Goal: Task Accomplishment & Management: Manage account settings

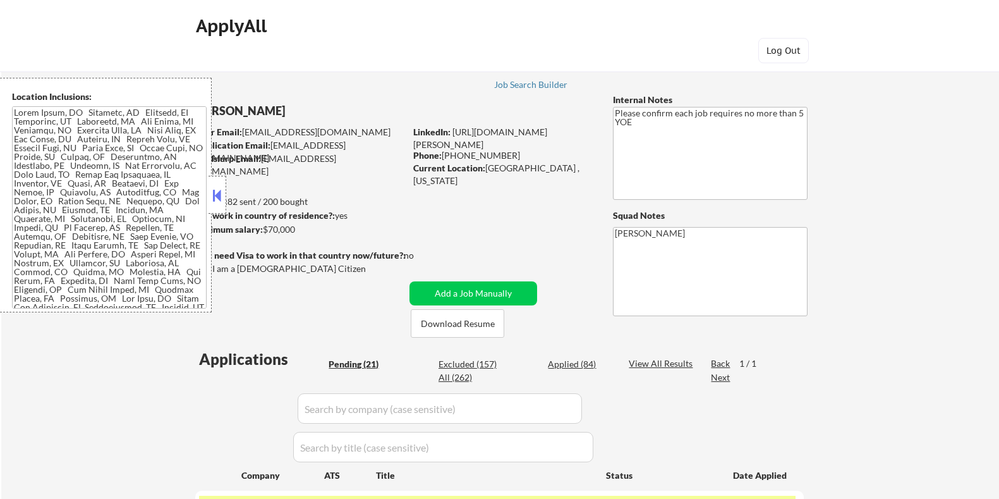
select select ""pending""
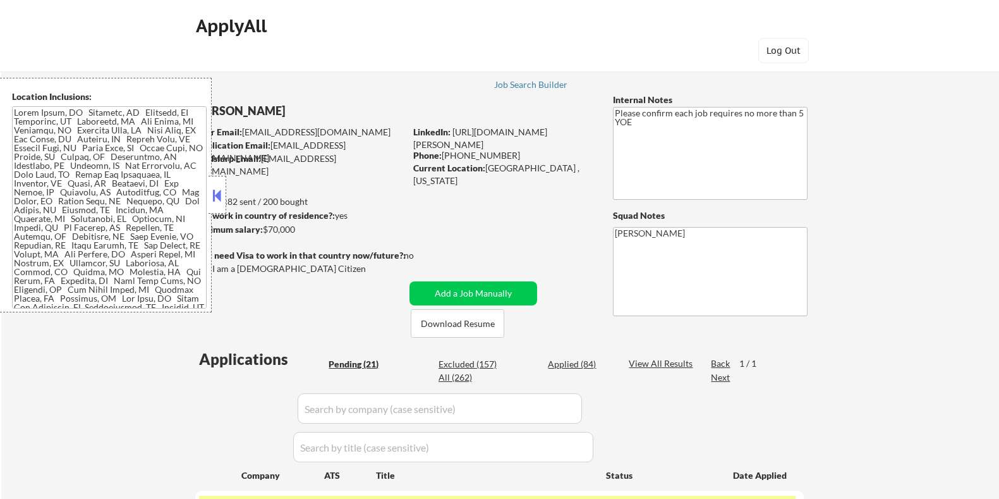
select select ""pending""
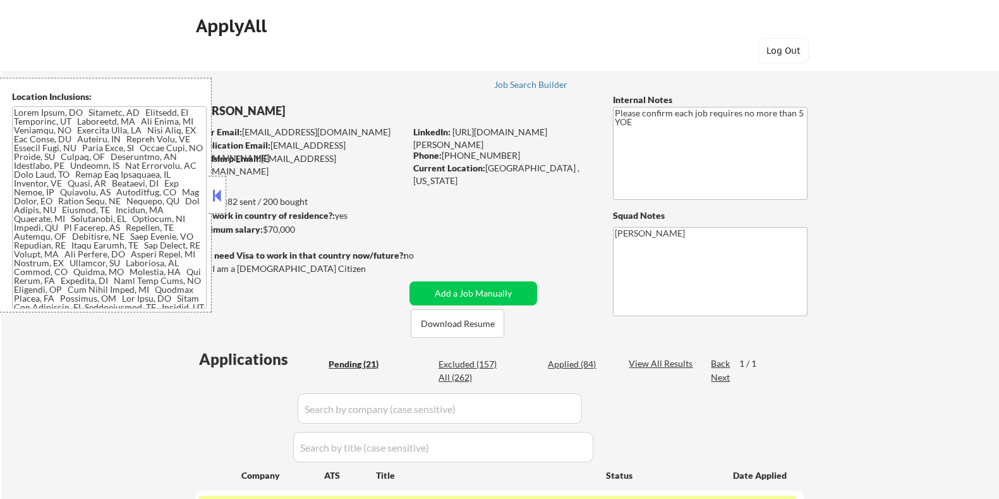
select select ""pending""
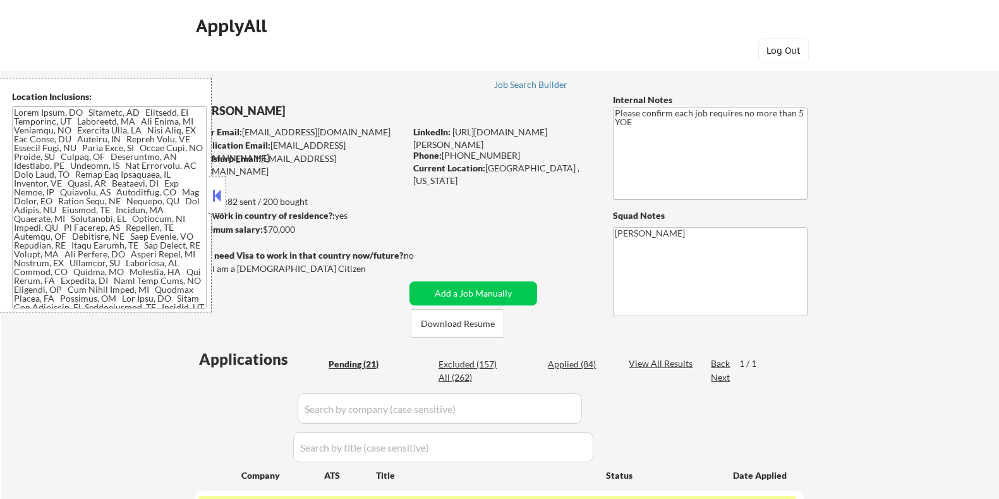
select select ""pending""
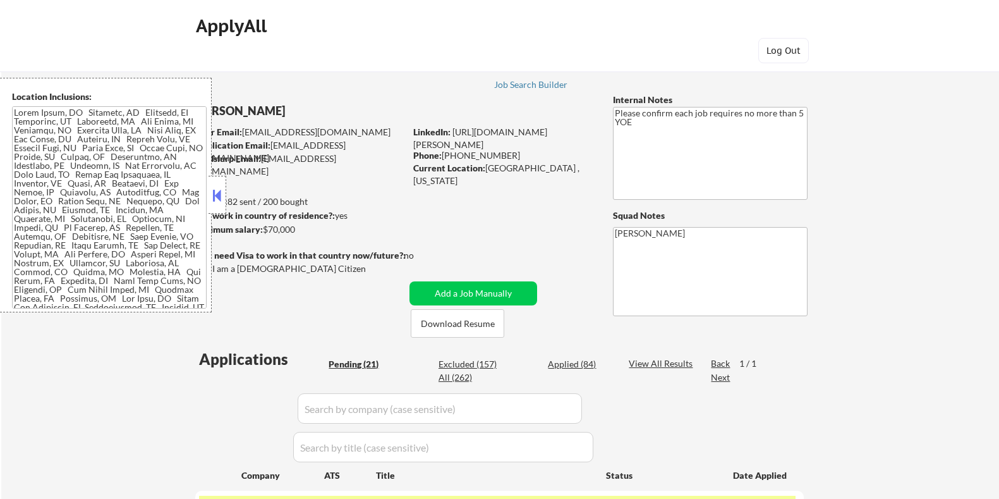
select select ""pending""
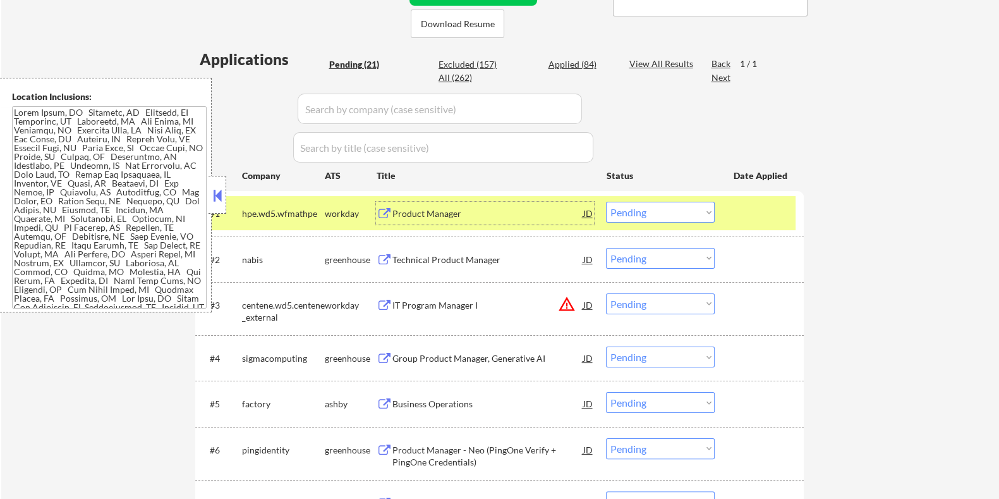
scroll to position [315, 0]
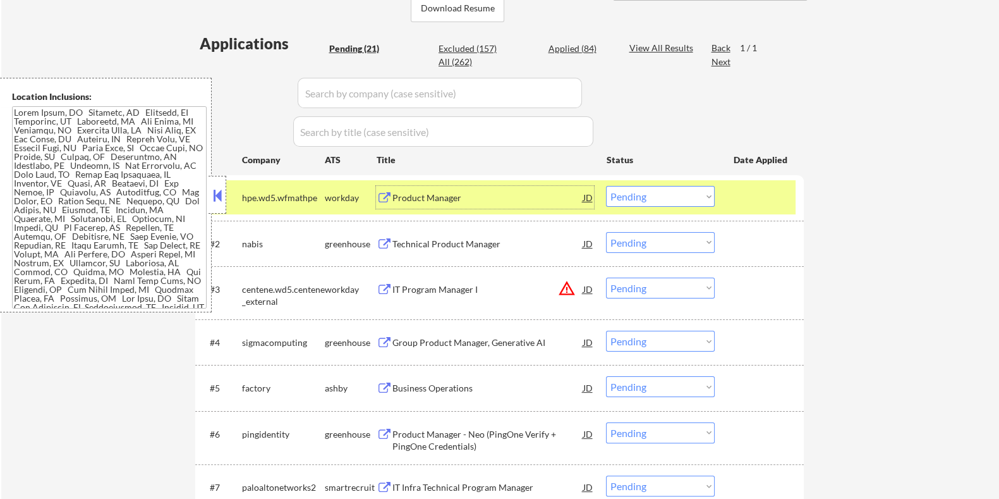
click at [633, 242] on select "Choose an option... Pending Applied Excluded (Questions) Excluded (Expired) Exc…" at bounding box center [660, 242] width 109 height 21
click at [606, 232] on select "Choose an option... Pending Applied Excluded (Questions) Excluded (Expired) Exc…" at bounding box center [660, 242] width 109 height 21
select select ""pending""
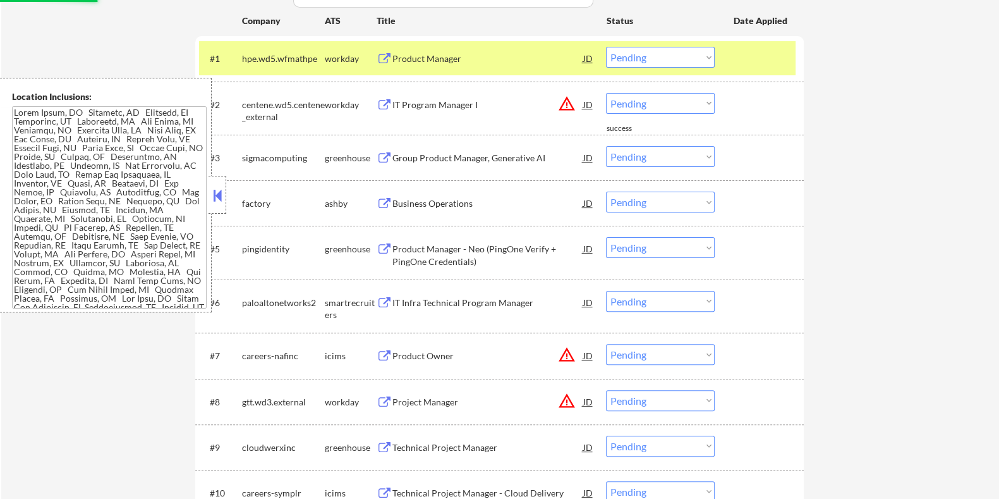
scroll to position [474, 0]
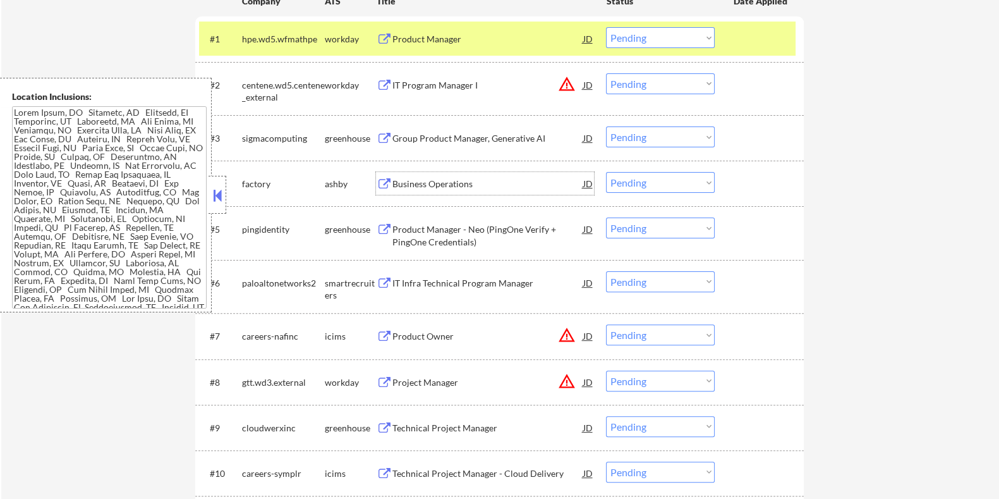
click at [464, 183] on div "Business Operations" at bounding box center [487, 184] width 191 height 13
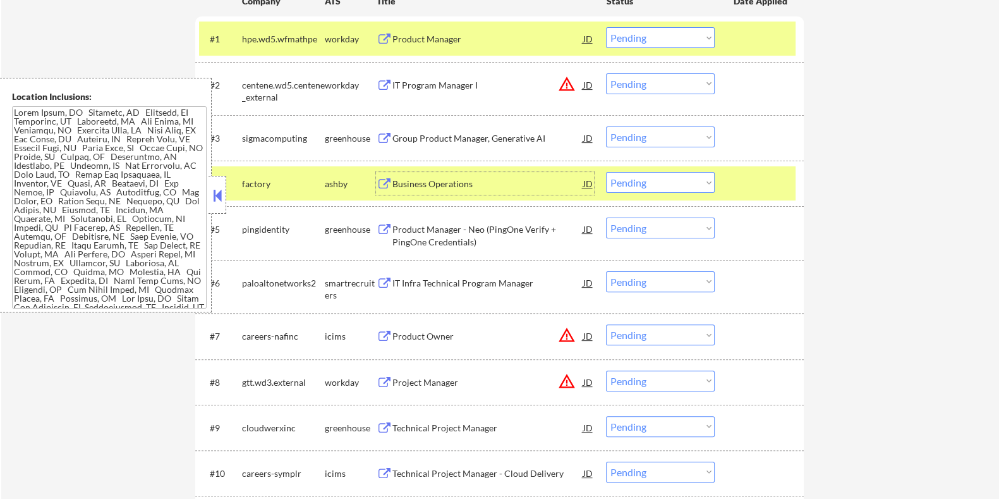
click at [692, 180] on select "Choose an option... Pending Applied Excluded (Questions) Excluded (Expired) Exc…" at bounding box center [660, 182] width 109 height 21
click at [606, 172] on select "Choose an option... Pending Applied Excluded (Questions) Excluded (Expired) Exc…" at bounding box center [660, 182] width 109 height 21
select select ""pending""
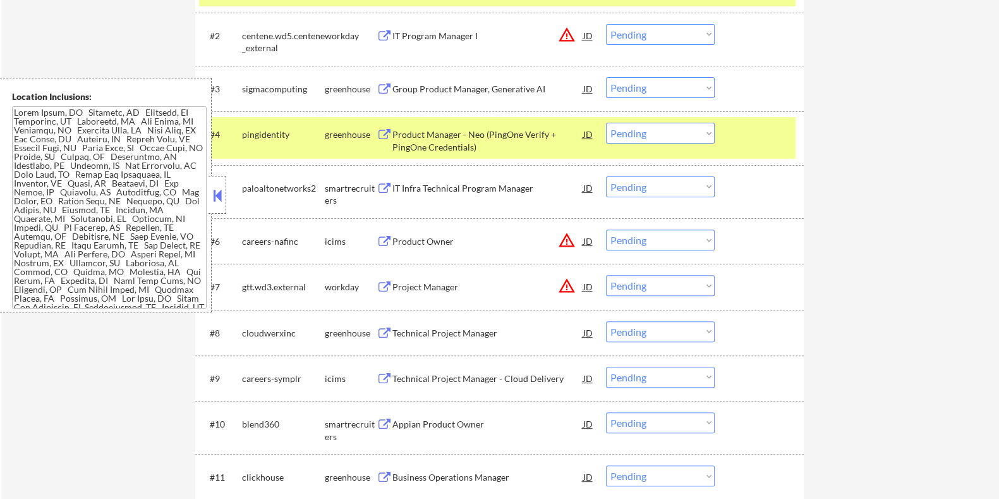
scroll to position [552, 0]
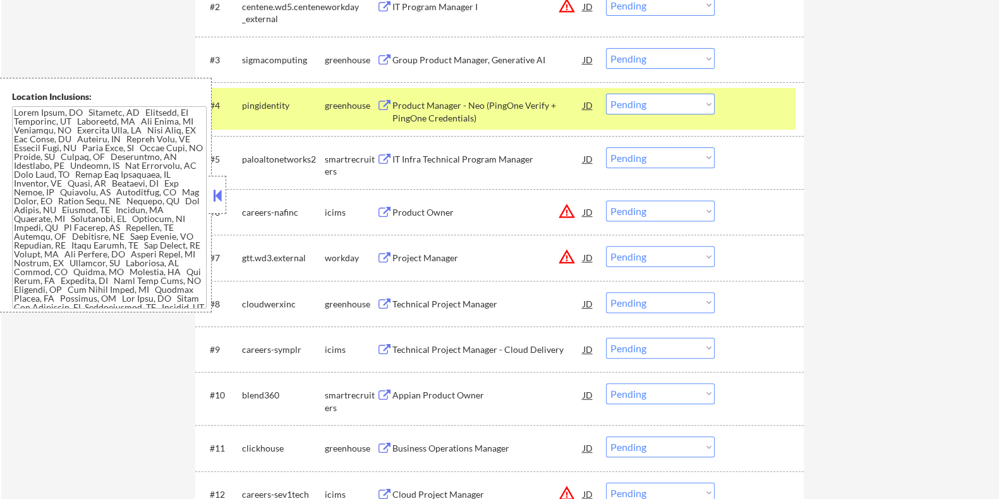
click at [214, 194] on button at bounding box center [217, 195] width 14 height 19
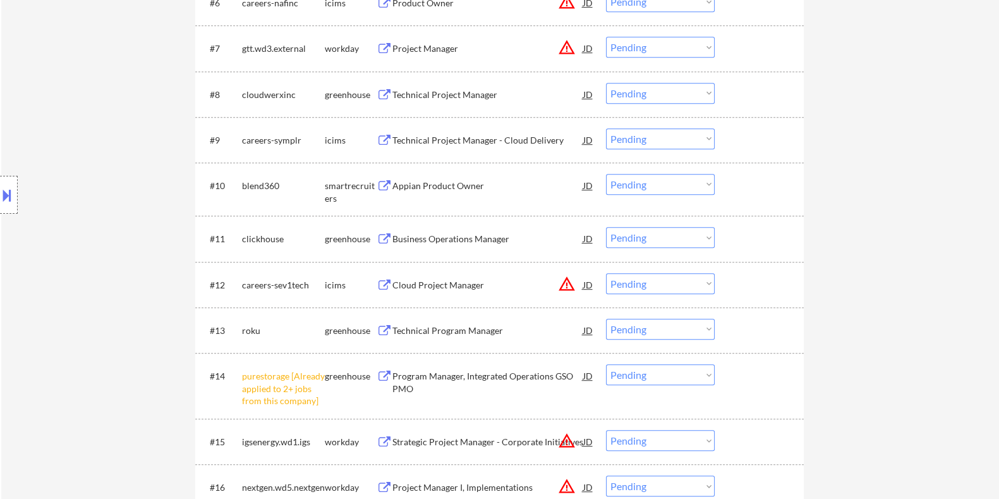
scroll to position [790, 0]
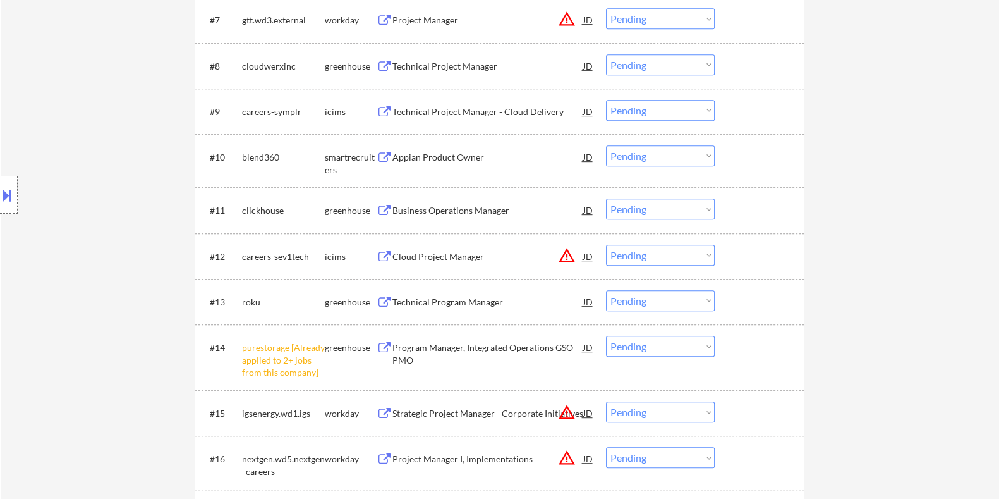
click at [673, 344] on select "Choose an option... Pending Applied Excluded (Questions) Excluded (Expired) Exc…" at bounding box center [660, 346] width 109 height 21
click at [606, 336] on select "Choose an option... Pending Applied Excluded (Questions) Excluded (Expired) Exc…" at bounding box center [660, 346] width 109 height 21
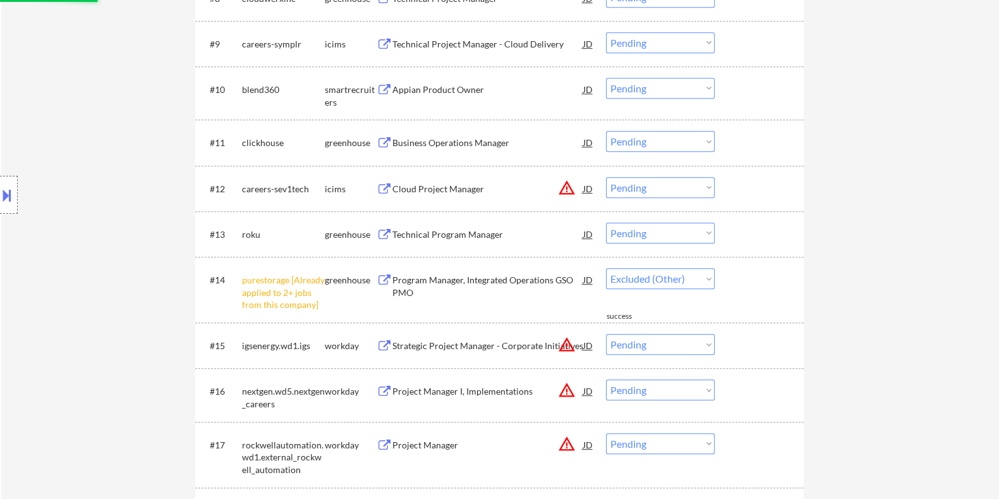
select select ""pending""
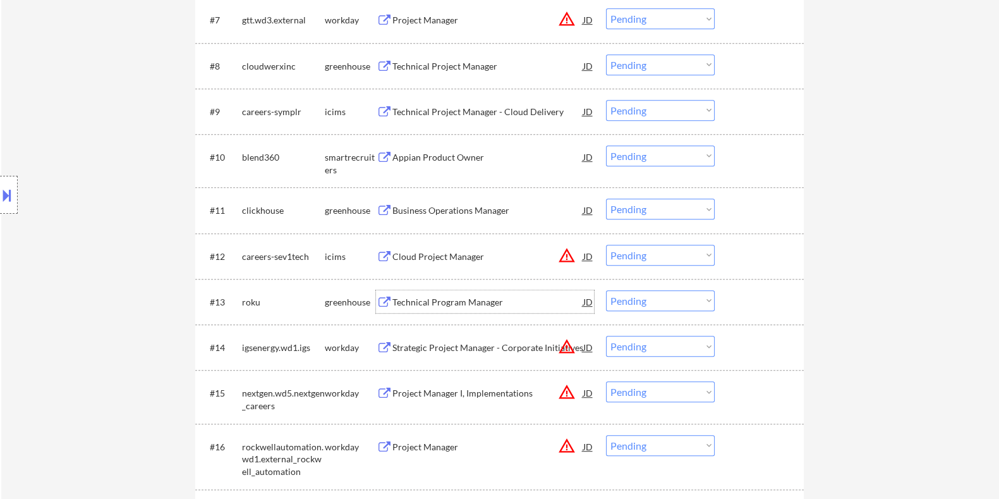
click at [413, 297] on div "Technical Program Manager" at bounding box center [487, 302] width 191 height 13
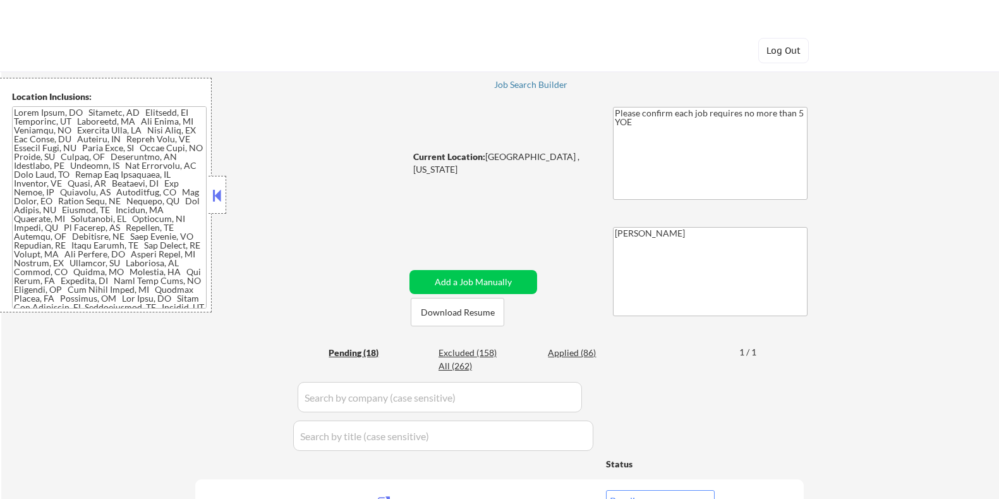
select select ""pending""
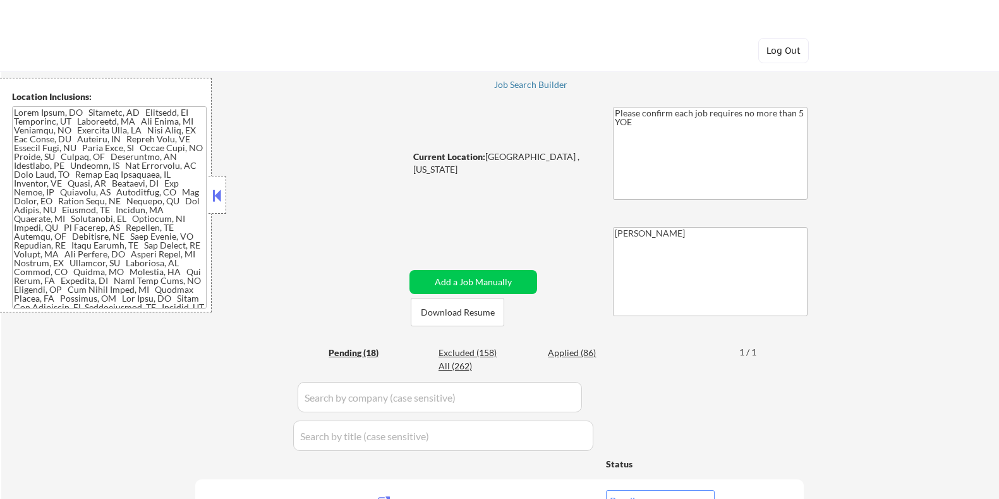
select select ""pending""
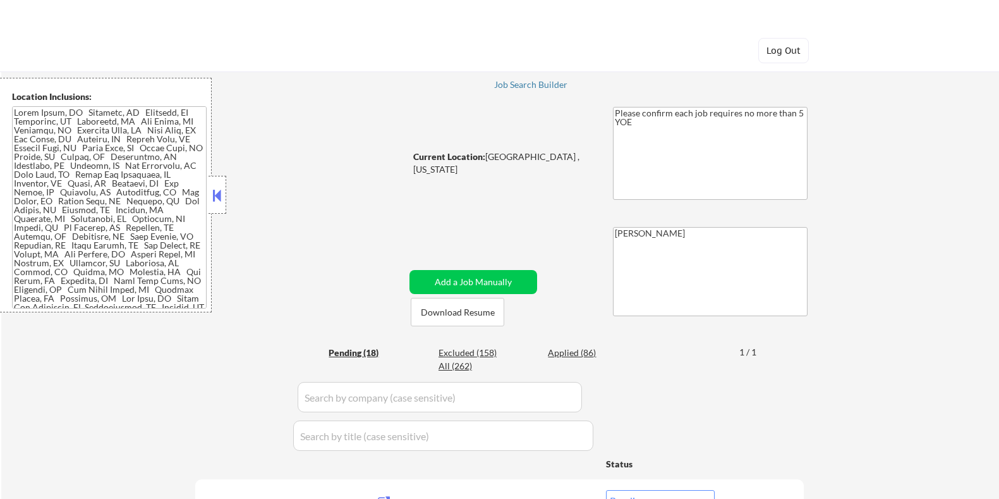
select select ""pending""
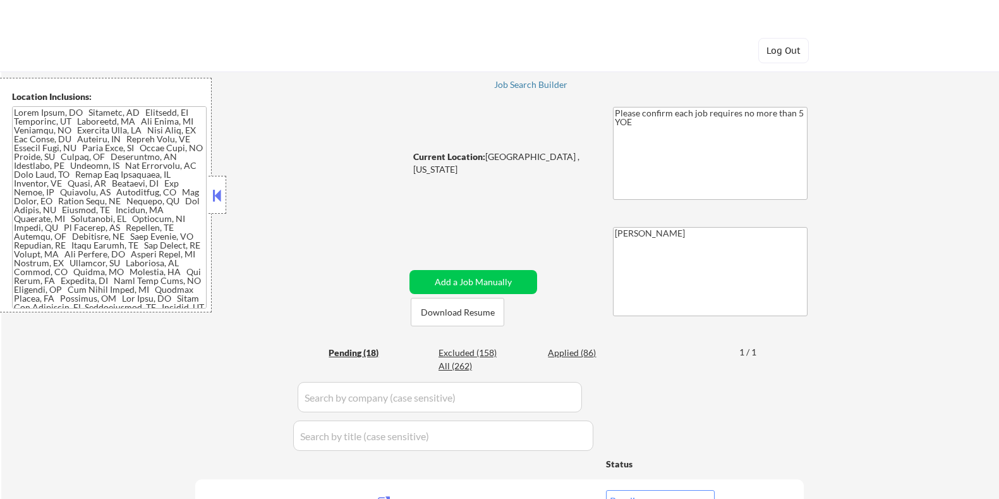
select select ""pending""
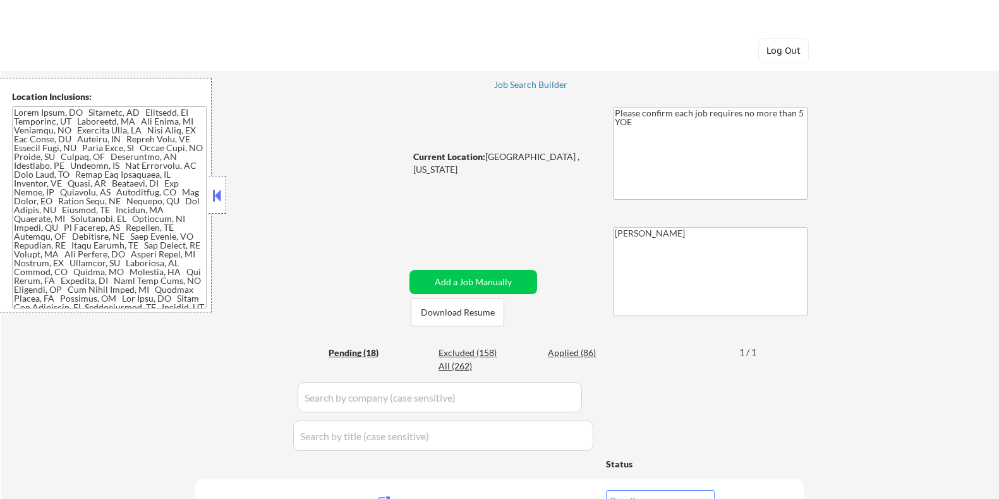
select select ""pending""
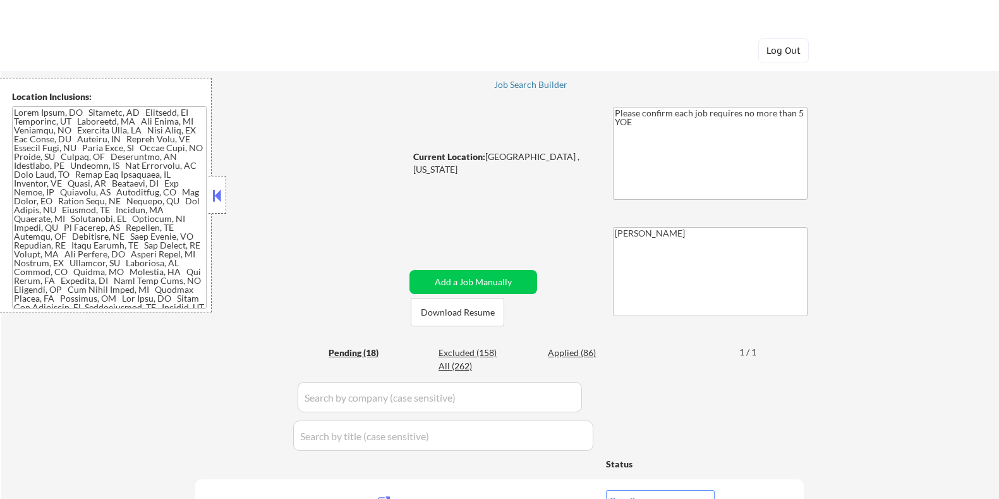
select select ""pending""
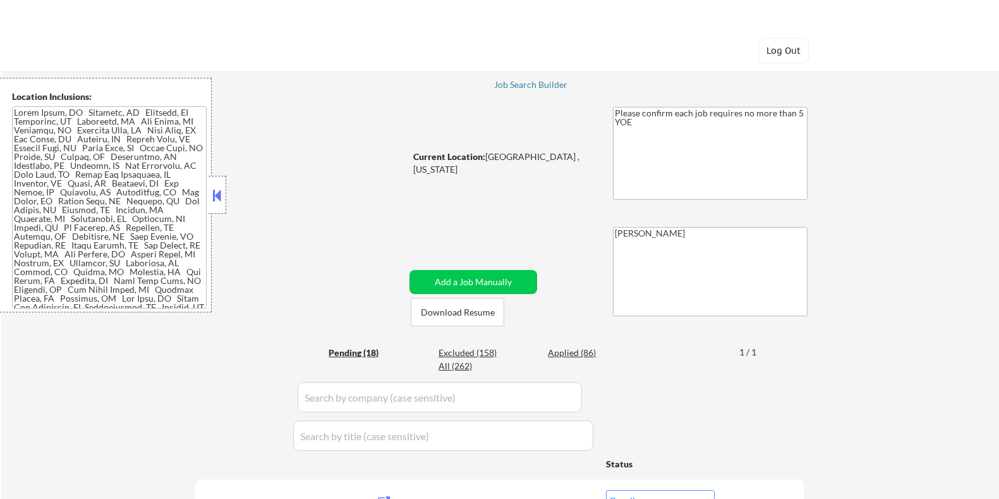
select select ""pending""
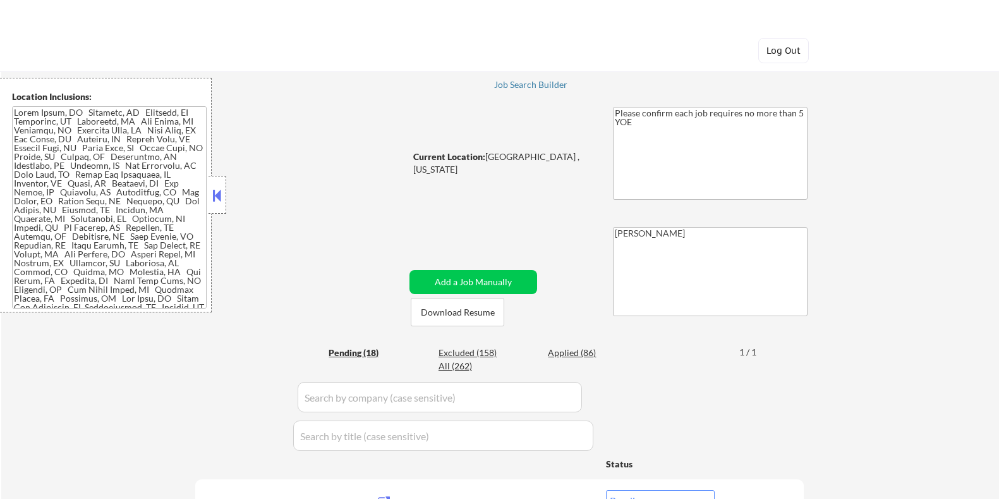
select select ""pending""
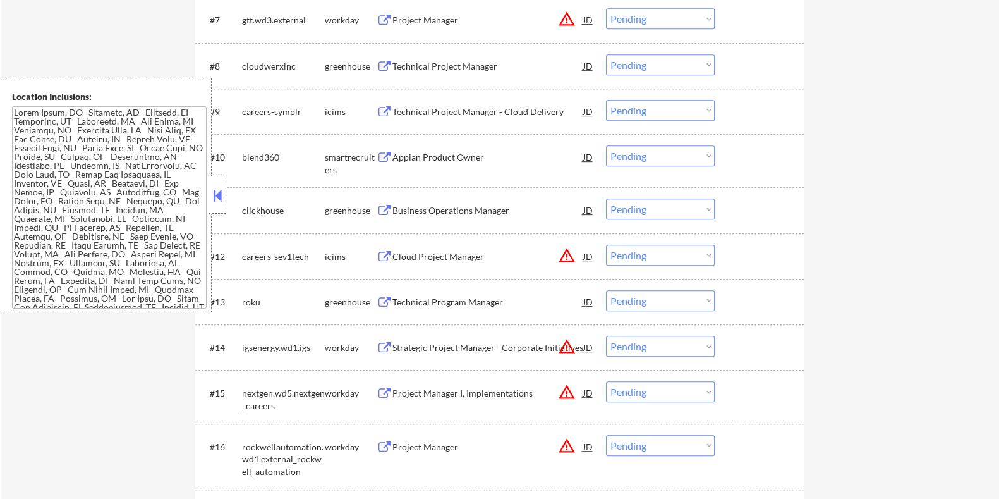
scroll to position [790, 0]
click at [406, 291] on div "Technical Program Manager" at bounding box center [487, 301] width 191 height 23
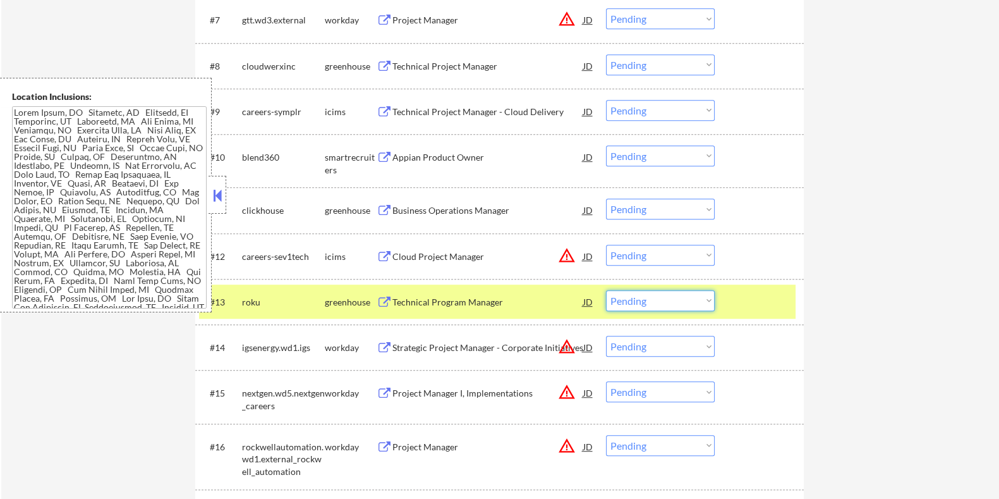
click at [686, 301] on select "Choose an option... Pending Applied Excluded (Questions) Excluded (Expired) Exc…" at bounding box center [660, 300] width 109 height 21
click at [606, 290] on select "Choose an option... Pending Applied Excluded (Questions) Excluded (Expired) Exc…" at bounding box center [660, 300] width 109 height 21
select select ""pending""
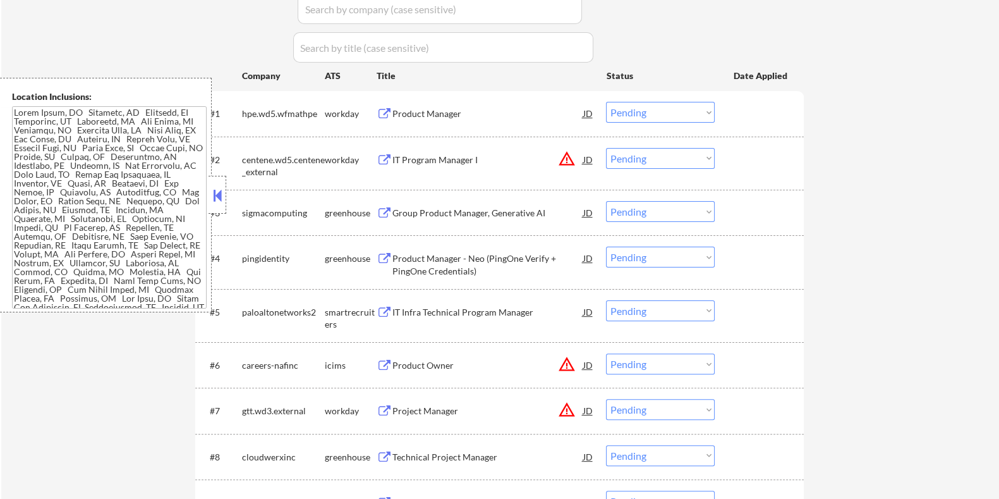
scroll to position [395, 0]
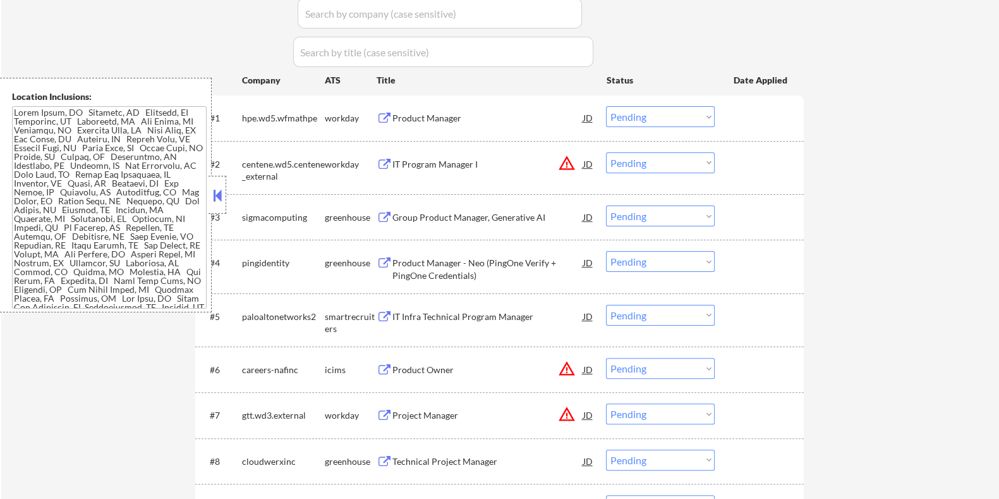
click at [421, 219] on div "Group Product Manager, Generative AI" at bounding box center [487, 217] width 191 height 13
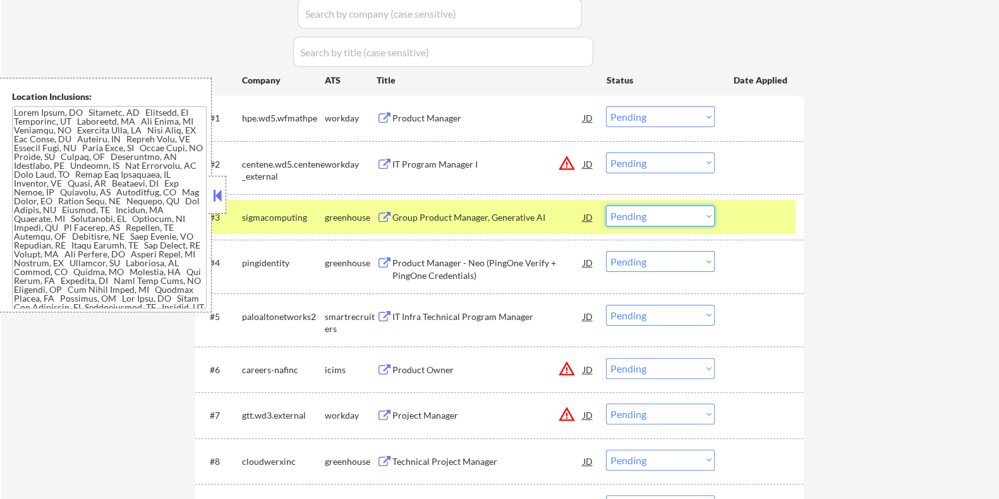
click at [662, 213] on select "Choose an option... Pending Applied Excluded (Questions) Excluded (Expired) Exc…" at bounding box center [660, 215] width 109 height 21
click at [606, 205] on select "Choose an option... Pending Applied Excluded (Questions) Excluded (Expired) Exc…" at bounding box center [660, 215] width 109 height 21
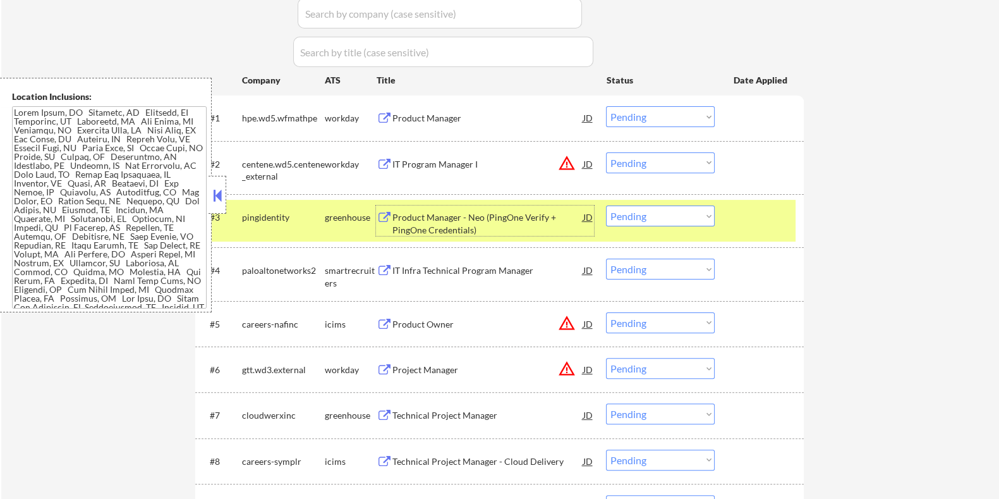
click at [459, 221] on div "Product Manager - Neo (PingOne Verify + PingOne Credentials)" at bounding box center [487, 223] width 191 height 25
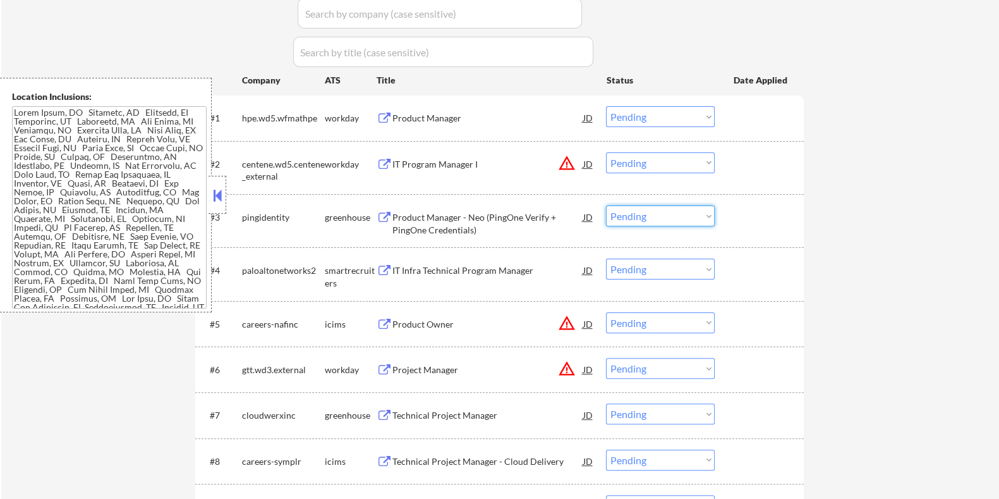
click at [662, 216] on select "Choose an option... Pending Applied Excluded (Questions) Excluded (Expired) Exc…" at bounding box center [660, 215] width 109 height 21
click at [606, 205] on select "Choose an option... Pending Applied Excluded (Questions) Excluded (Expired) Exc…" at bounding box center [660, 215] width 109 height 21
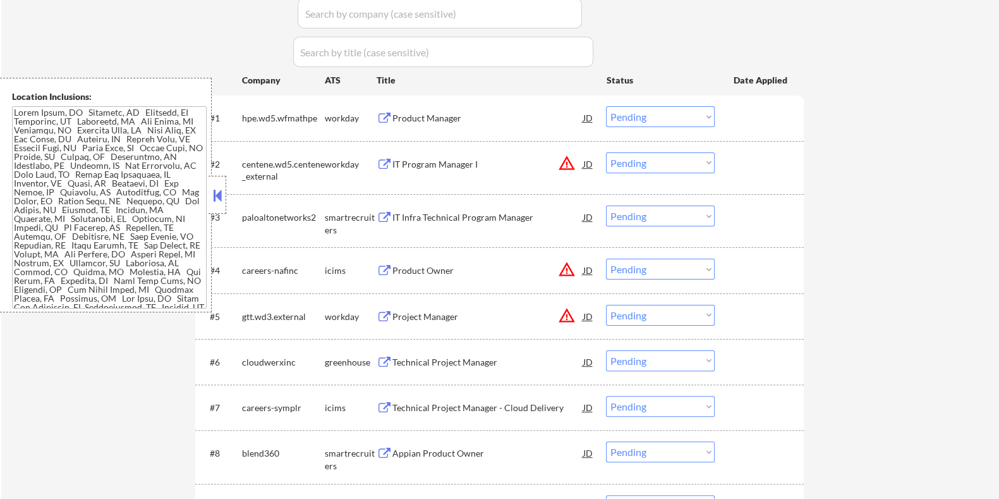
click at [472, 217] on div "IT Infra Technical Program Manager" at bounding box center [487, 217] width 191 height 13
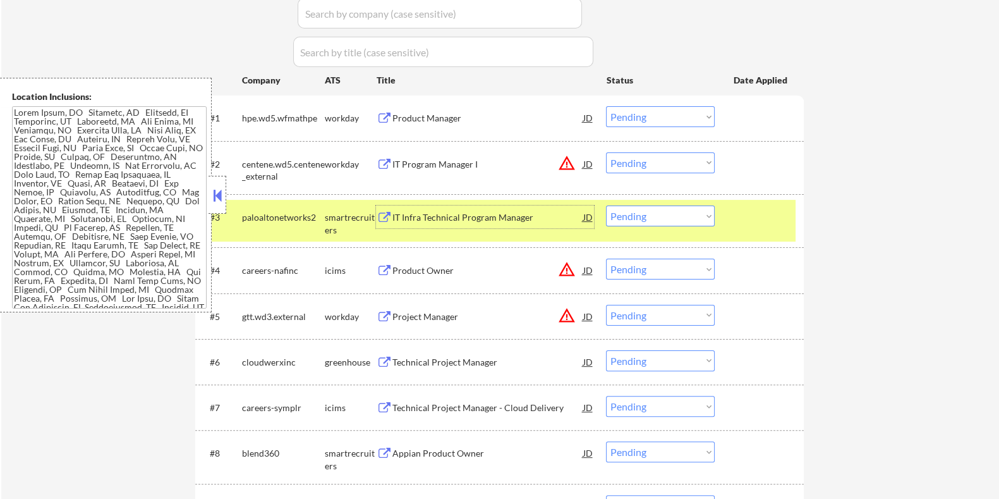
click at [640, 217] on select "Choose an option... Pending Applied Excluded (Questions) Excluded (Expired) Exc…" at bounding box center [660, 215] width 109 height 21
click at [606, 205] on select "Choose an option... Pending Applied Excluded (Questions) Excluded (Expired) Exc…" at bounding box center [660, 215] width 109 height 21
select select ""pending""
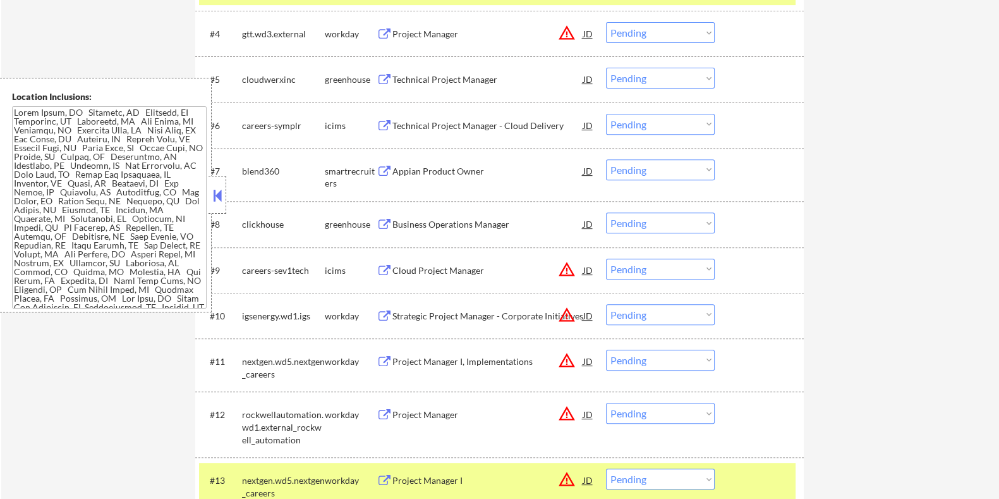
scroll to position [631, 0]
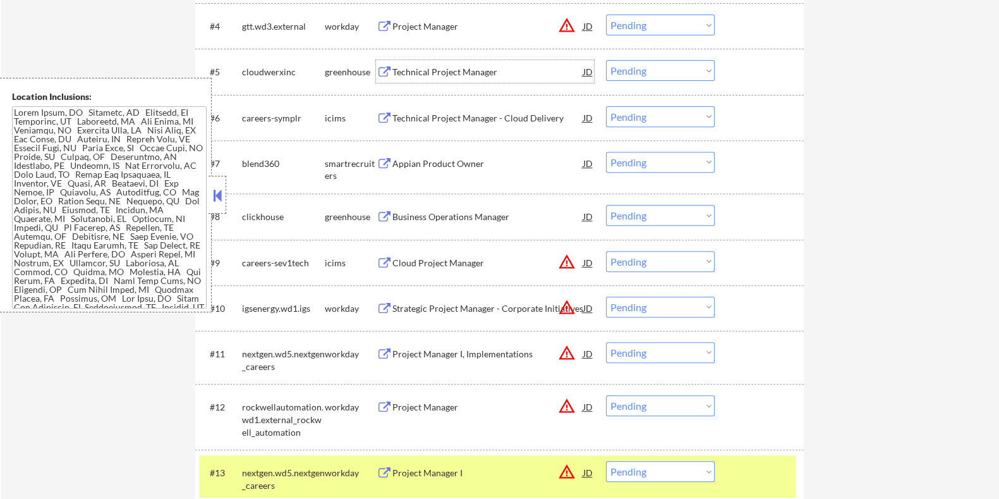
click at [458, 71] on div "Technical Project Manager" at bounding box center [487, 72] width 191 height 13
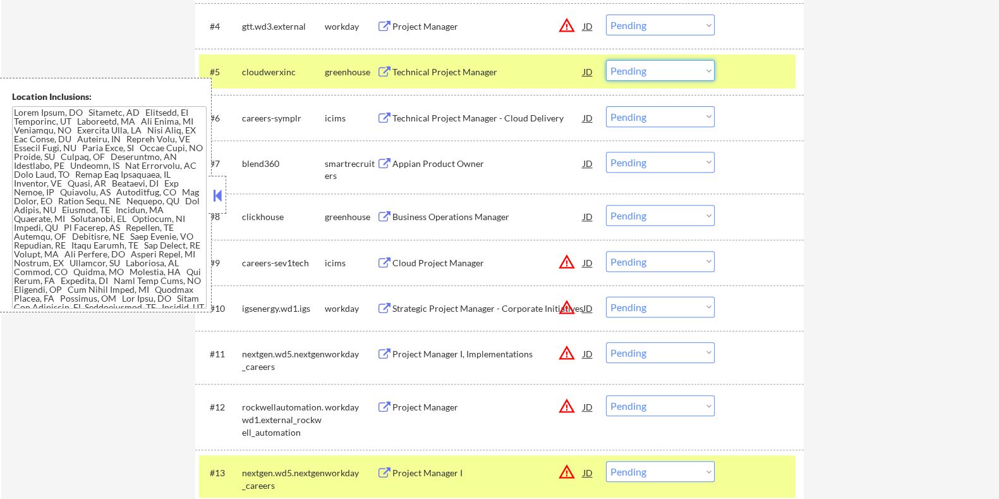
click at [648, 71] on select "Choose an option... Pending Applied Excluded (Questions) Excluded (Expired) Exc…" at bounding box center [660, 70] width 109 height 21
click at [606, 60] on select "Choose an option... Pending Applied Excluded (Questions) Excluded (Expired) Exc…" at bounding box center [660, 70] width 109 height 21
select select ""pending""
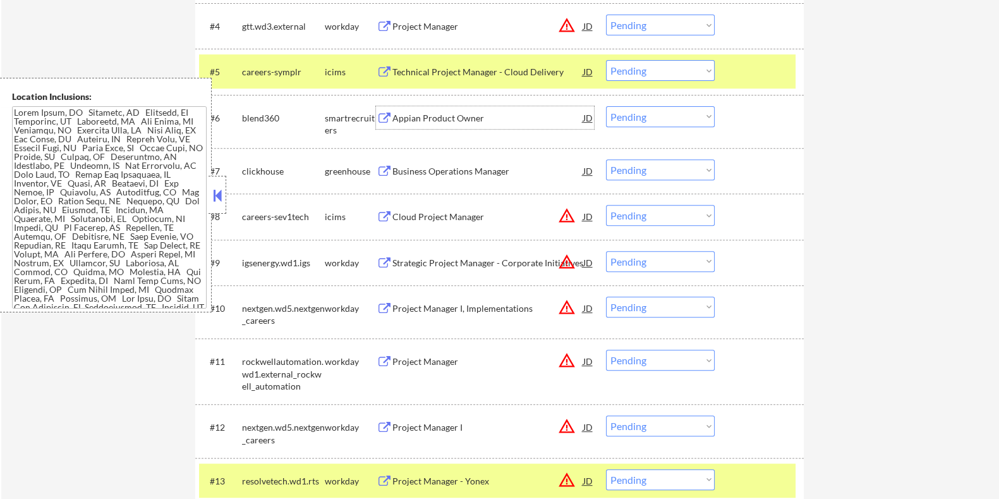
click at [443, 121] on div "Appian Product Owner" at bounding box center [487, 118] width 191 height 13
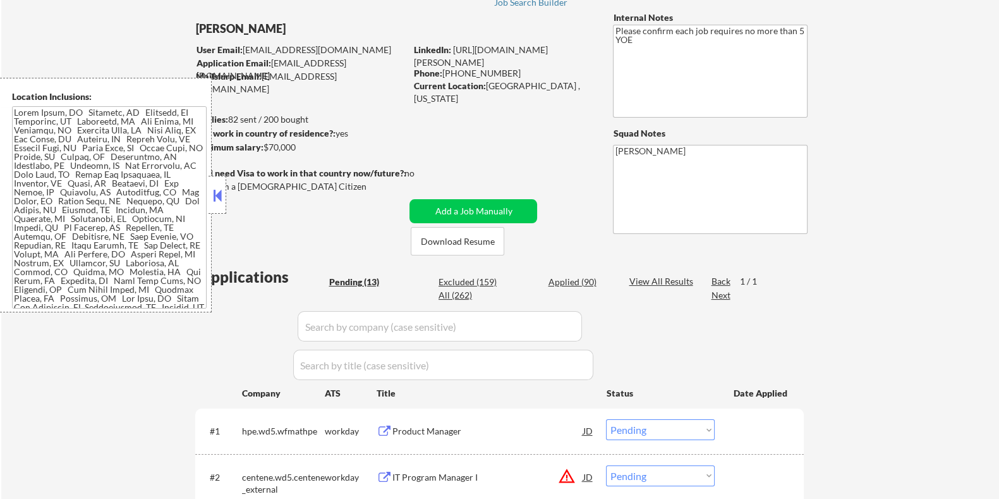
scroll to position [78, 0]
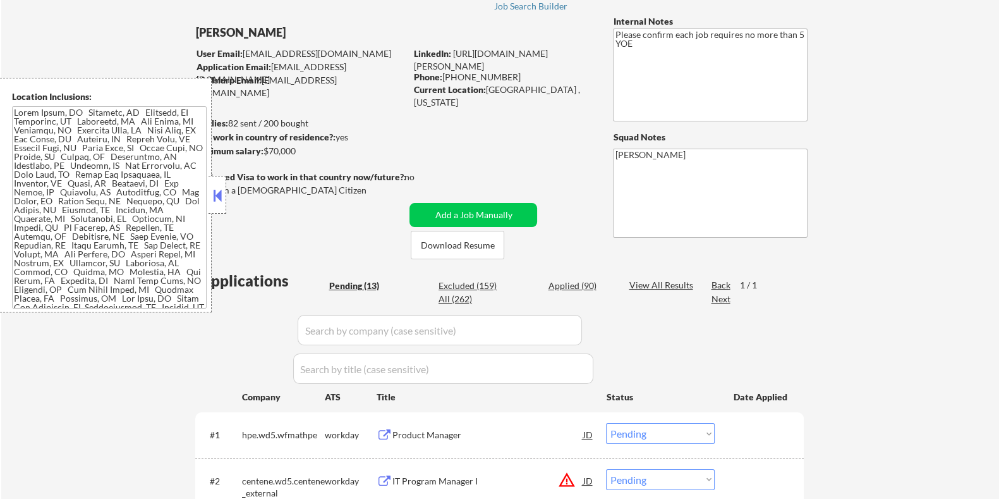
drag, startPoint x: 305, startPoint y: 151, endPoint x: 264, endPoint y: 153, distance: 40.5
click at [264, 153] on div "Minimum salary: $70,000" at bounding box center [300, 151] width 210 height 13
copy div "$70,000"
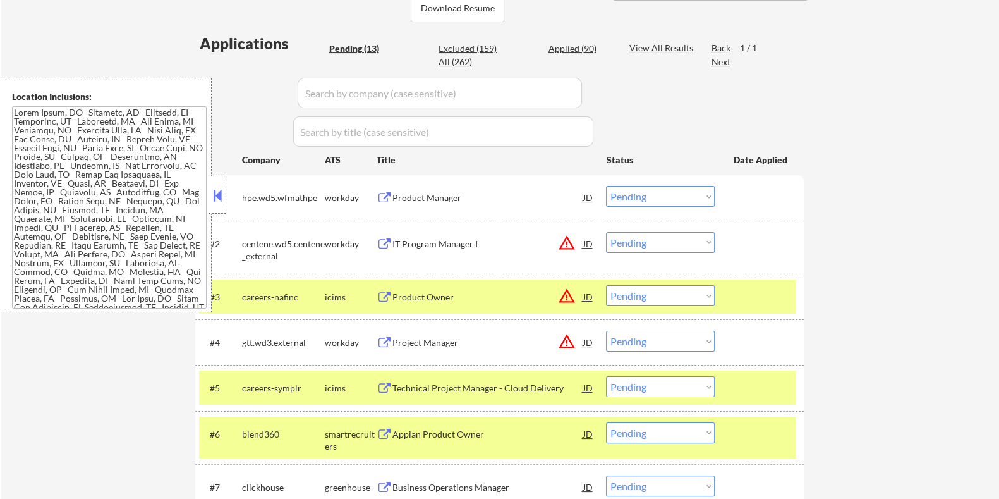
scroll to position [474, 0]
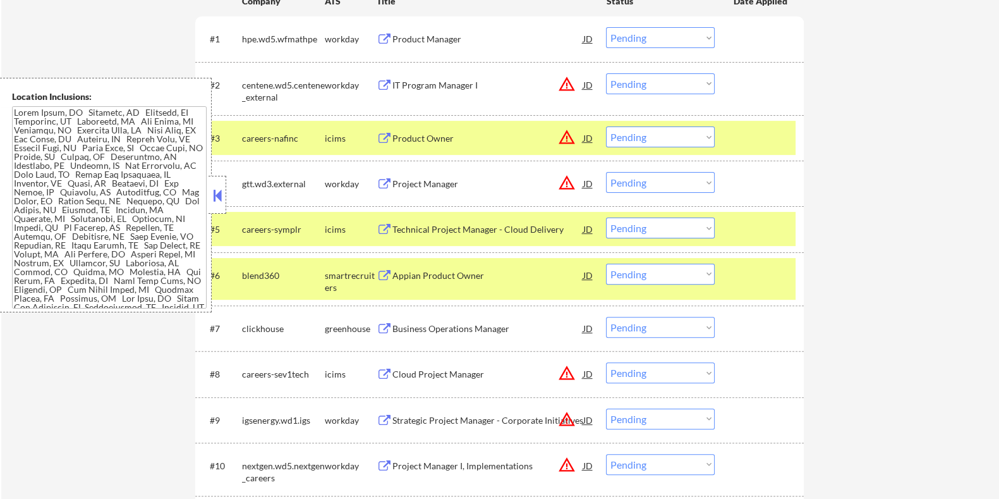
click at [650, 275] on select "Choose an option... Pending Applied Excluded (Questions) Excluded (Expired) Exc…" at bounding box center [660, 274] width 109 height 21
click at [606, 264] on select "Choose an option... Pending Applied Excluded (Questions) Excluded (Expired) Exc…" at bounding box center [660, 274] width 109 height 21
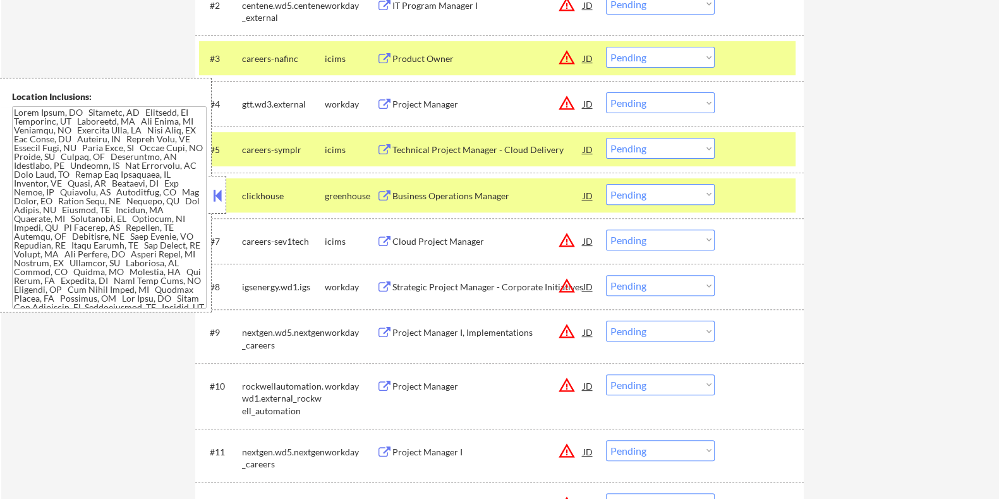
scroll to position [631, 0]
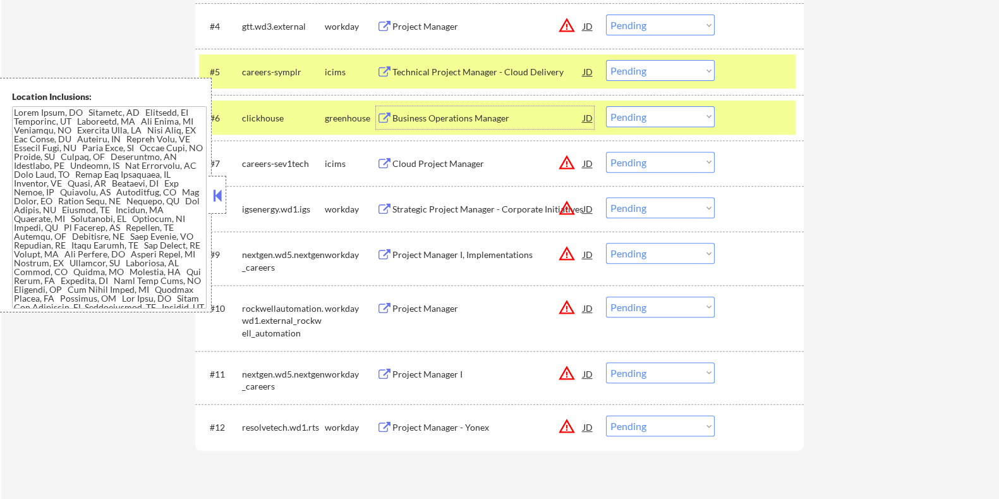
click at [478, 116] on div "Business Operations Manager" at bounding box center [487, 118] width 191 height 13
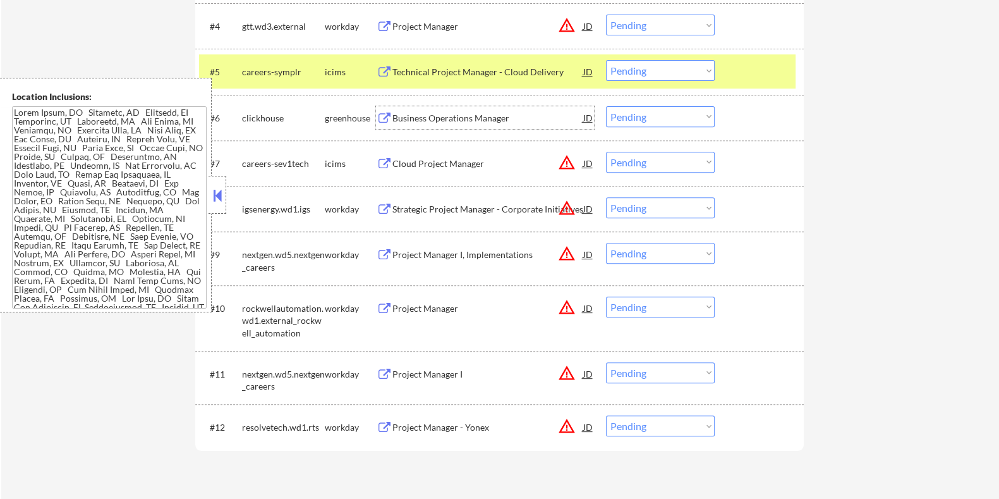
click at [646, 114] on select "Choose an option... Pending Applied Excluded (Questions) Excluded (Expired) Exc…" at bounding box center [660, 116] width 109 height 21
click at [606, 106] on select "Choose an option... Pending Applied Excluded (Questions) Excluded (Expired) Exc…" at bounding box center [660, 116] width 109 height 21
select select ""pending""
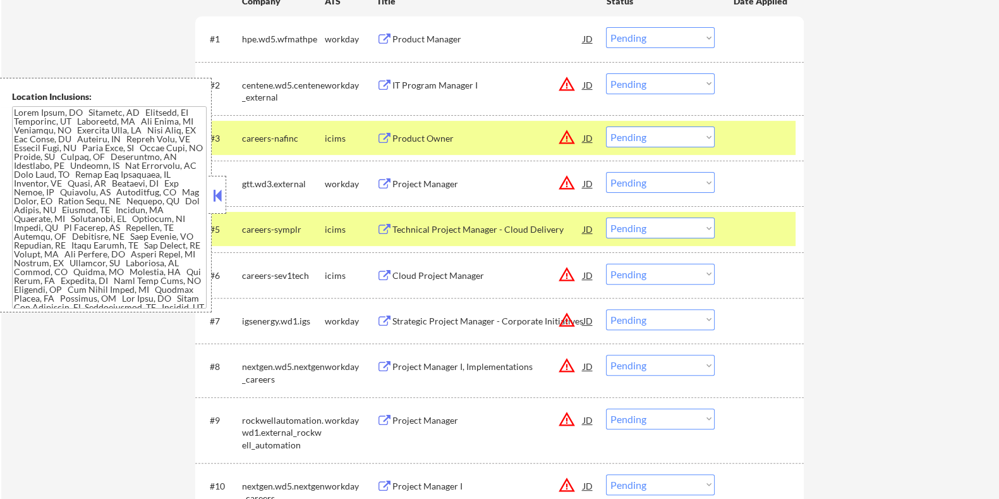
scroll to position [395, 0]
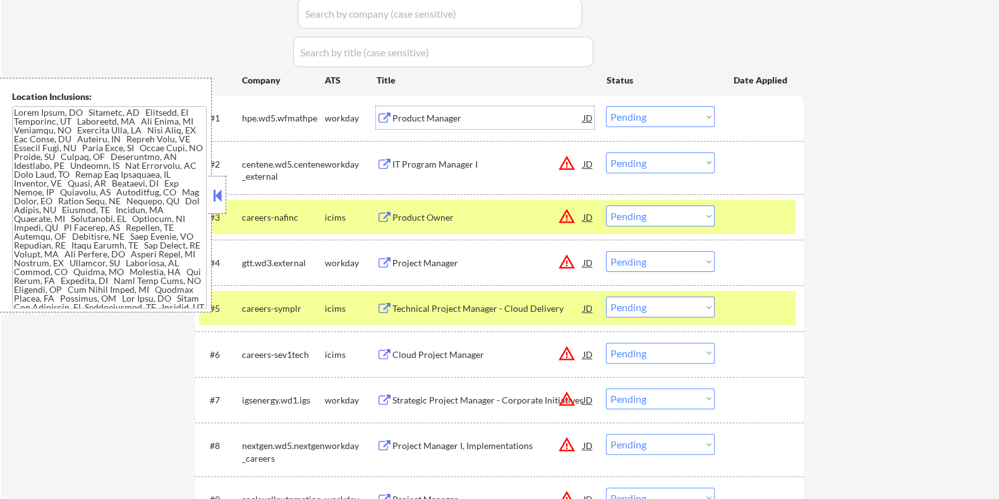
click at [429, 112] on div "Product Manager" at bounding box center [487, 118] width 191 height 13
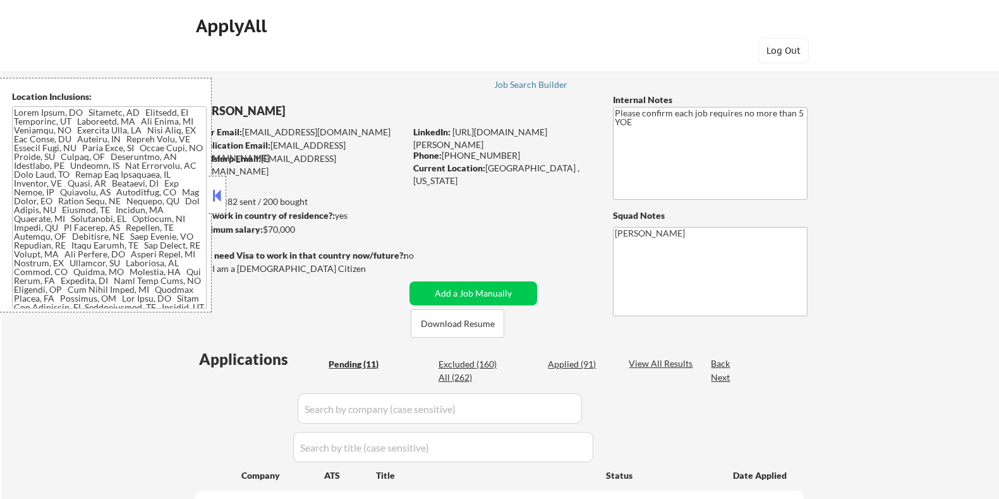
select select ""pending""
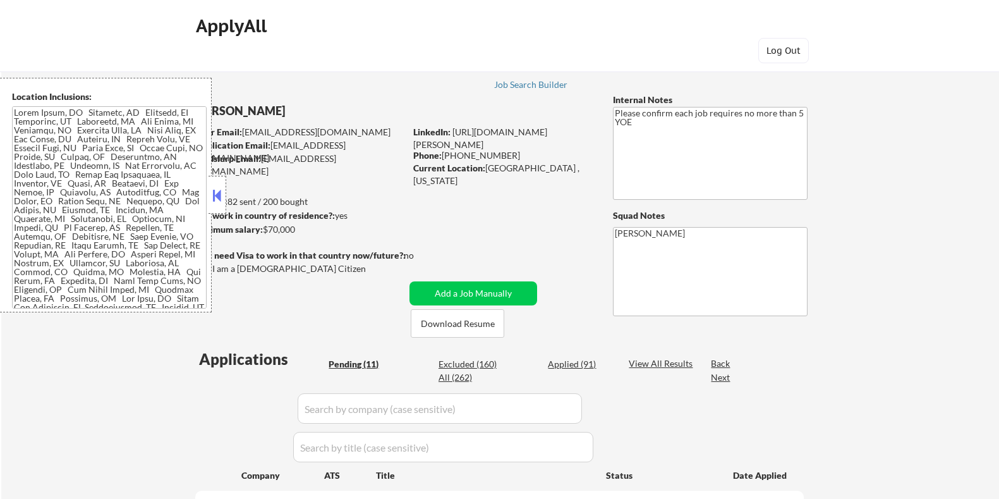
select select ""pending""
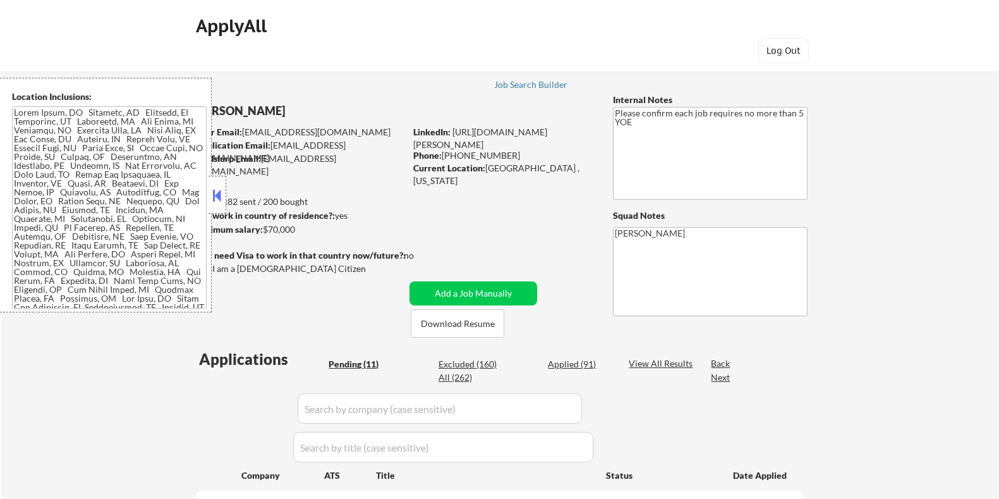
select select ""pending""
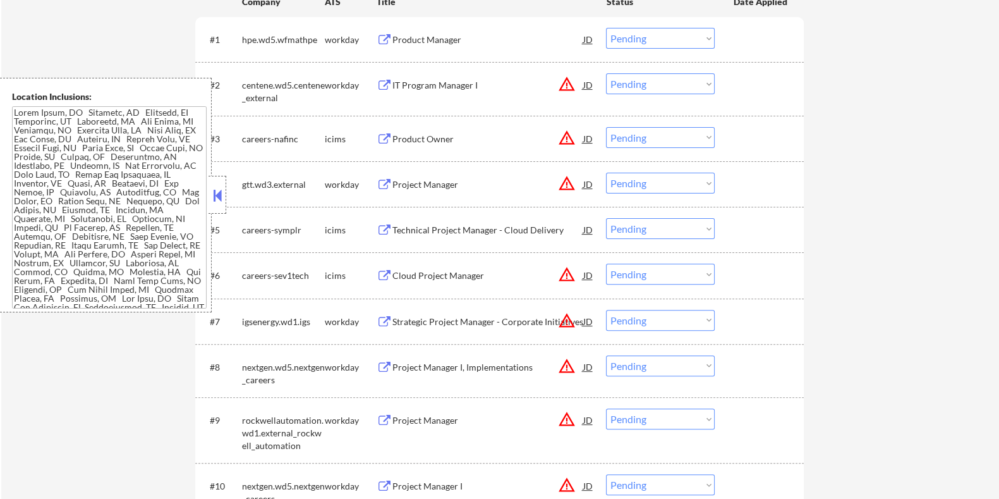
scroll to position [474, 0]
click at [642, 83] on select "Choose an option... Pending Applied Excluded (Questions) Excluded (Expired) Exc…" at bounding box center [660, 83] width 109 height 21
click at [606, 73] on select "Choose an option... Pending Applied Excluded (Questions) Excluded (Expired) Exc…" at bounding box center [660, 83] width 109 height 21
select select ""pending""
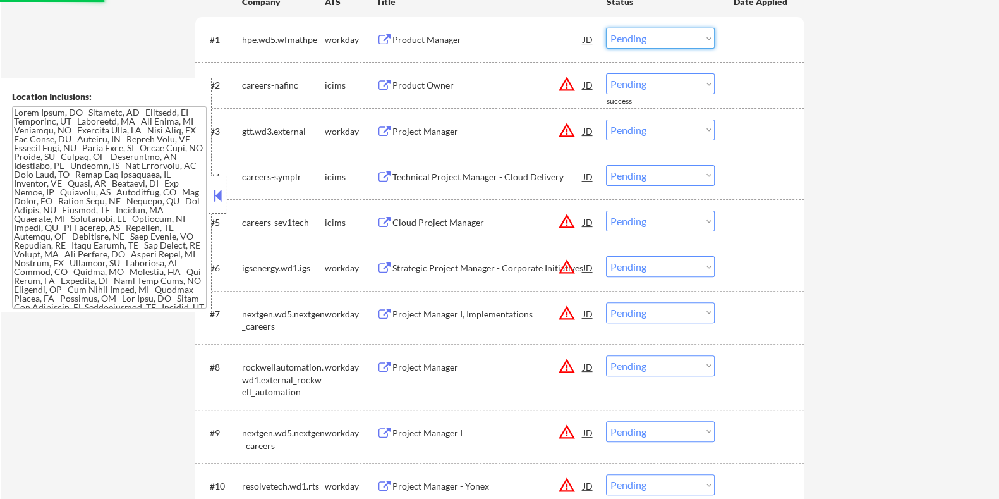
click at [676, 39] on select "Choose an option... Pending Applied Excluded (Questions) Excluded (Expired) Exc…" at bounding box center [660, 38] width 109 height 21
click at [606, 28] on select "Choose an option... Pending Applied Excluded (Questions) Excluded (Expired) Exc…" at bounding box center [660, 38] width 109 height 21
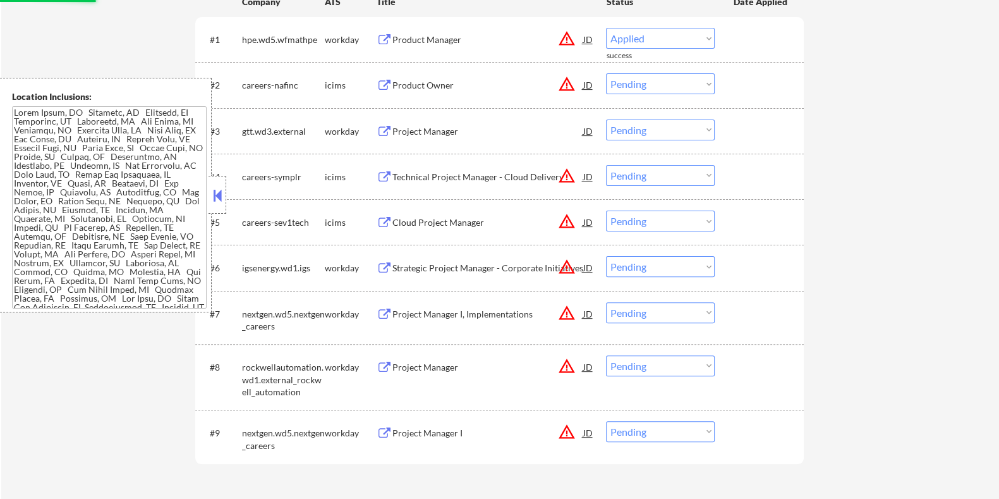
select select ""pending""
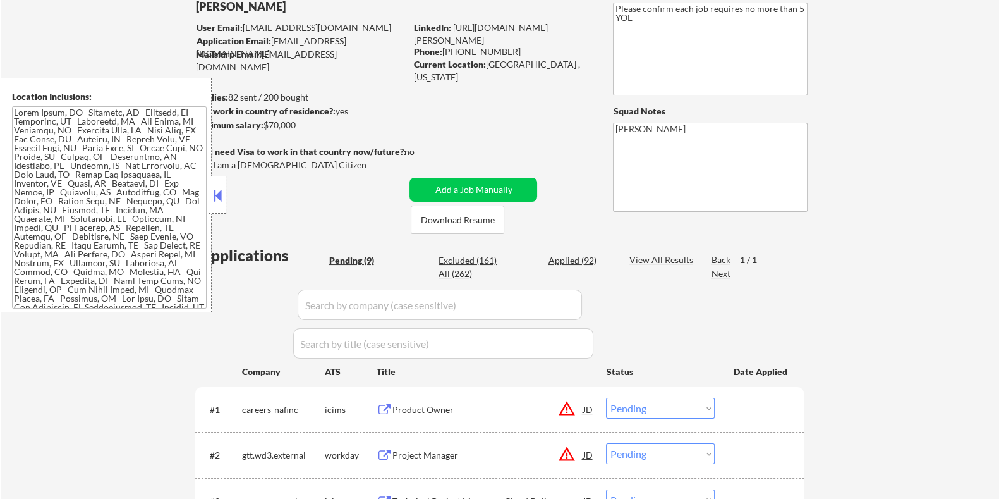
scroll to position [78, 0]
